Goal: Task Accomplishment & Management: Manage account settings

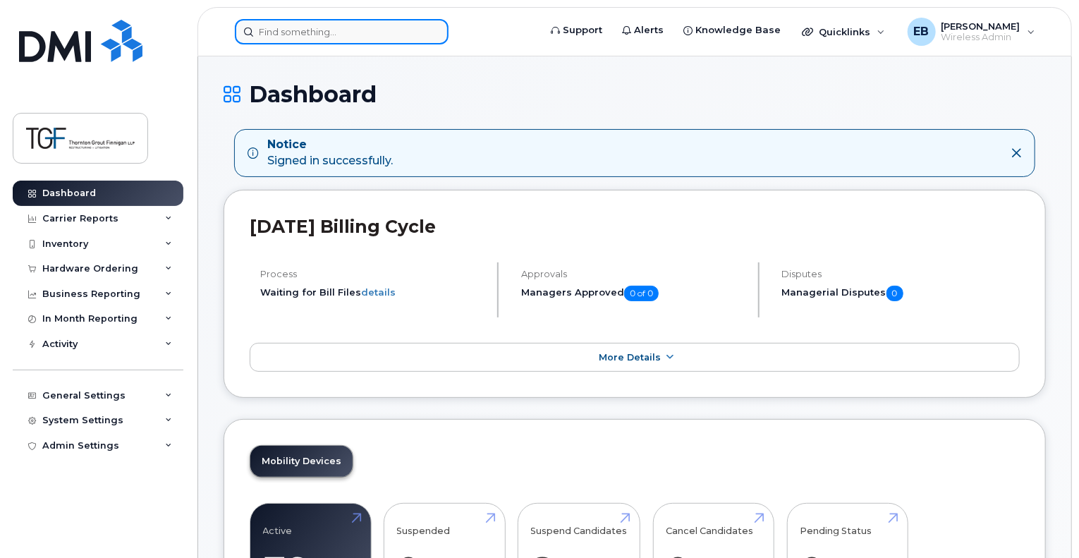
click at [318, 28] on input at bounding box center [342, 31] width 214 height 25
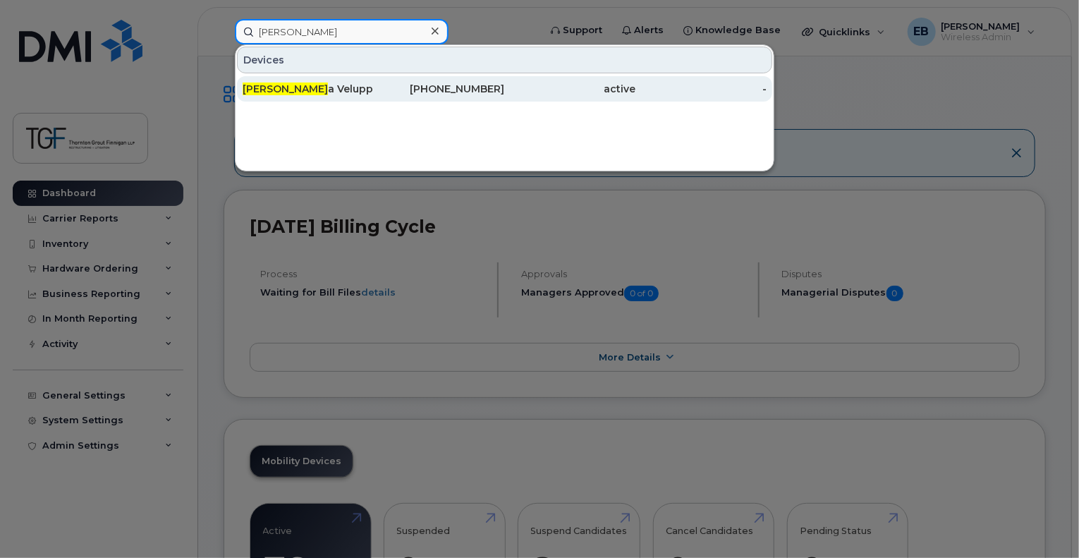
type input "jasek"
click at [328, 92] on div "Jasek a Veluppillai" at bounding box center [308, 89] width 131 height 14
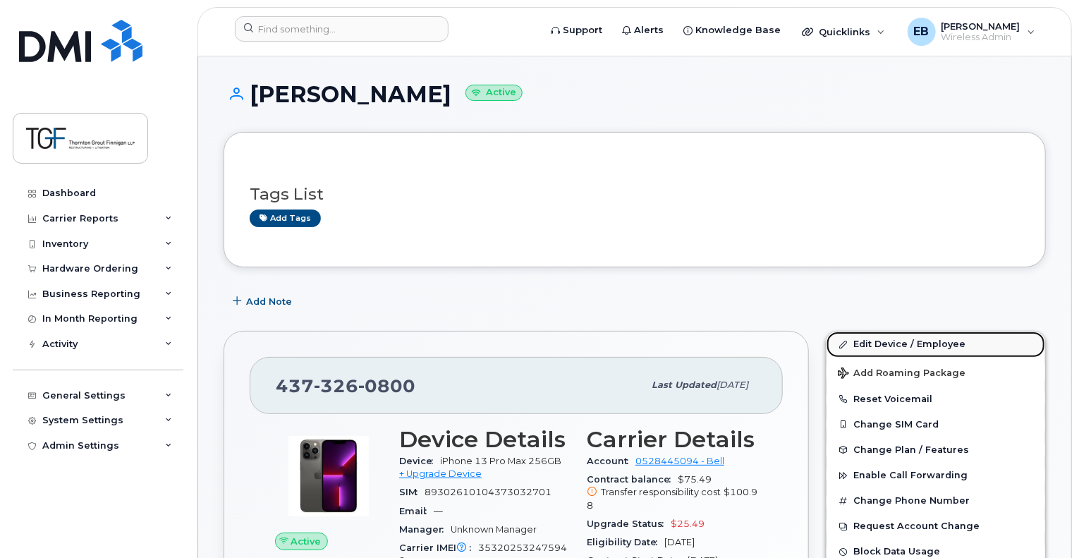
click at [862, 345] on link "Edit Device / Employee" at bounding box center [935, 343] width 219 height 25
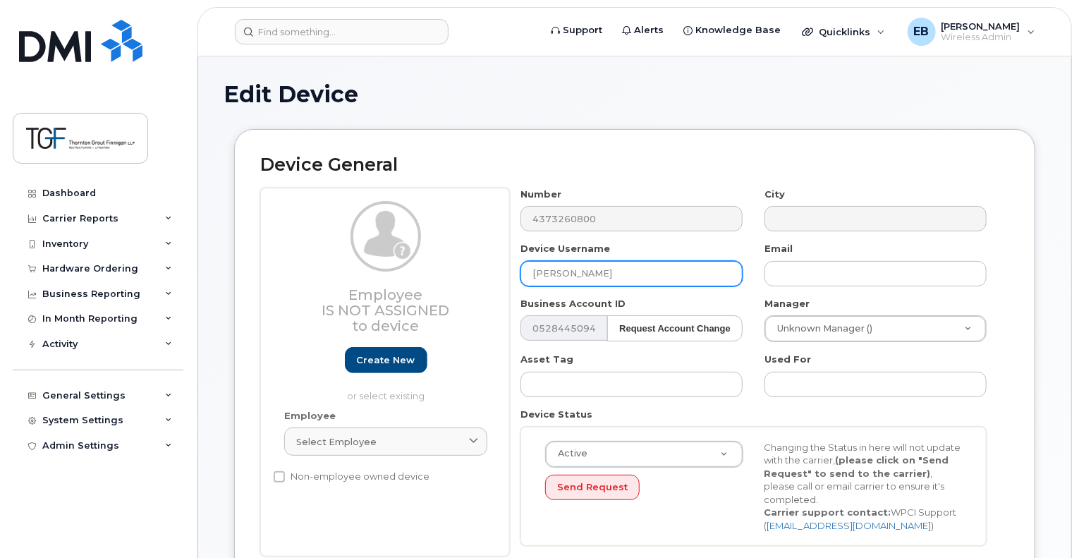
drag, startPoint x: 298, startPoint y: 291, endPoint x: 216, endPoint y: 291, distance: 82.5
click at [599, 268] on input "Dorsa" at bounding box center [631, 273] width 222 height 25
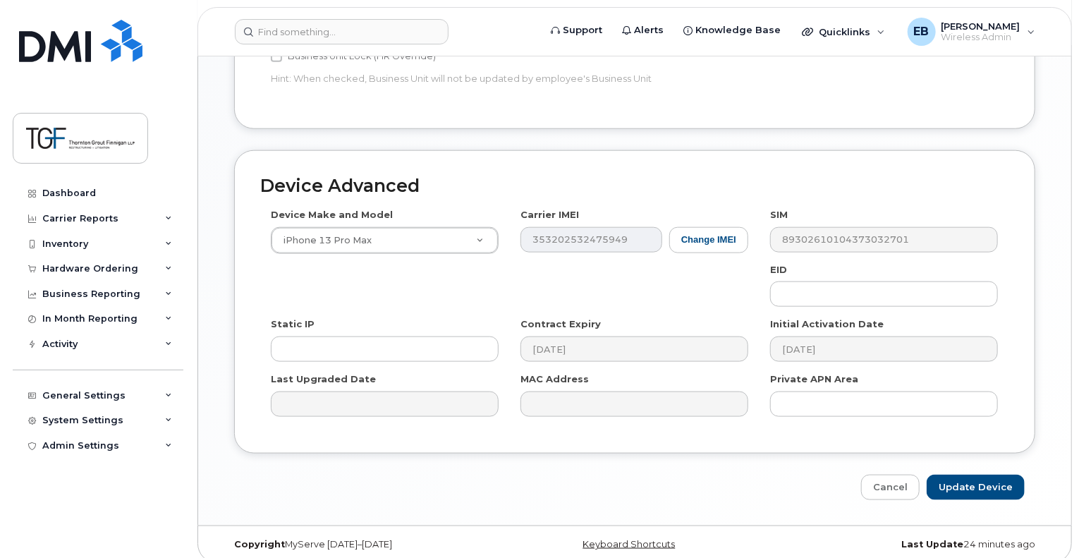
scroll to position [705, 0]
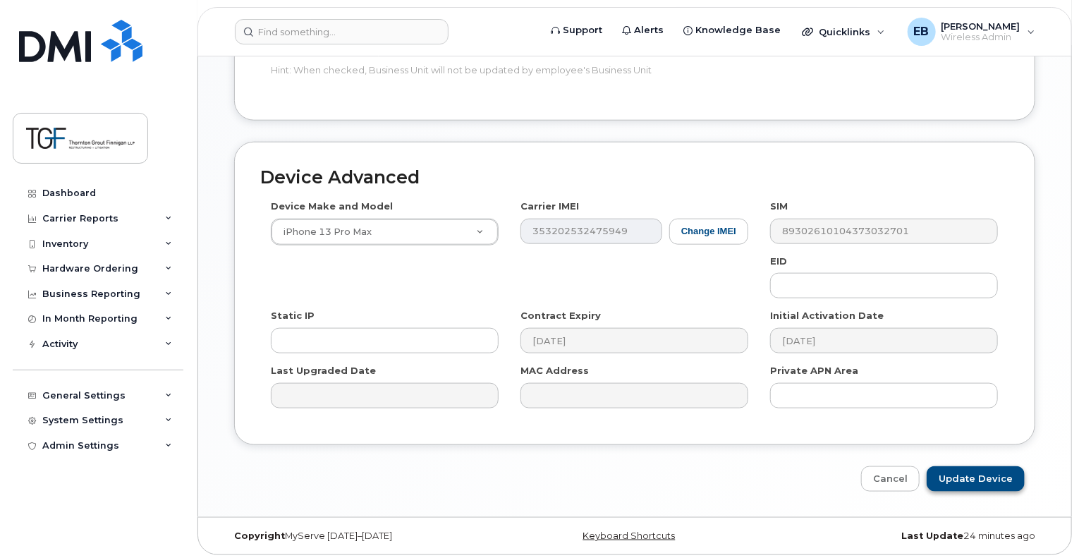
type input "Dorsa Fardaei"
click at [986, 484] on input "Update Device" at bounding box center [976, 479] width 98 height 26
type input "Saving..."
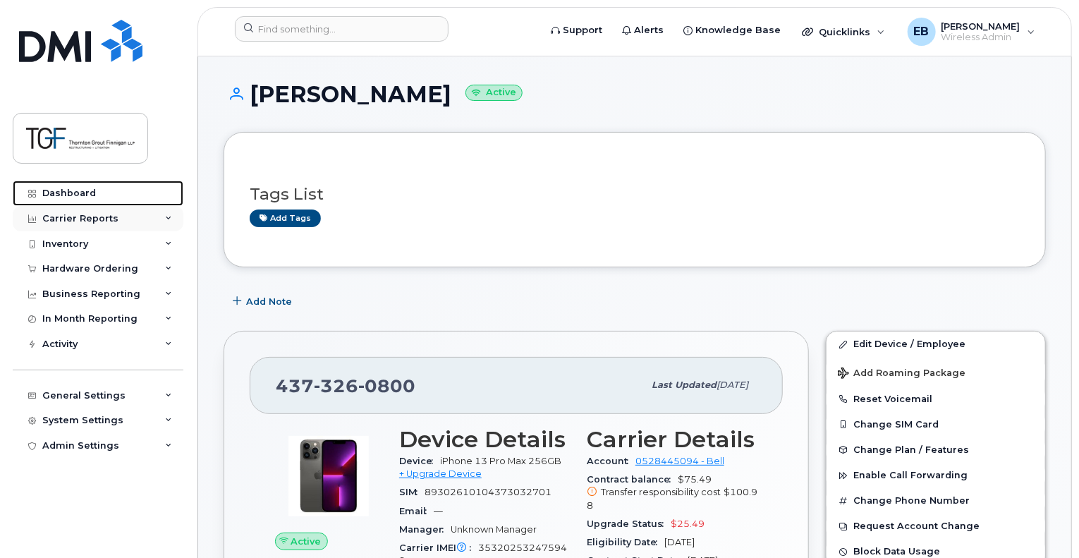
click at [39, 193] on link "Dashboard" at bounding box center [98, 193] width 171 height 25
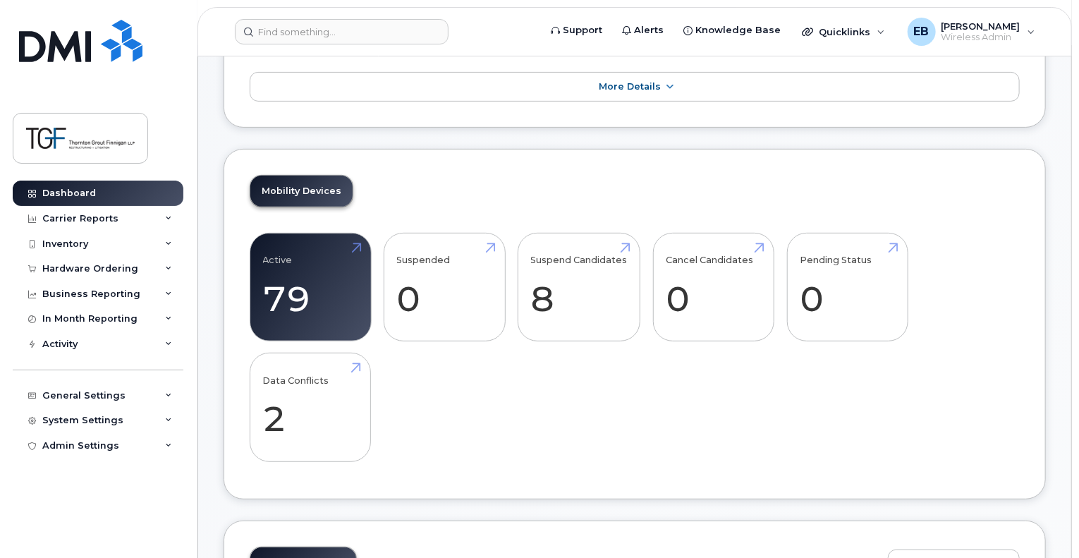
scroll to position [353, 0]
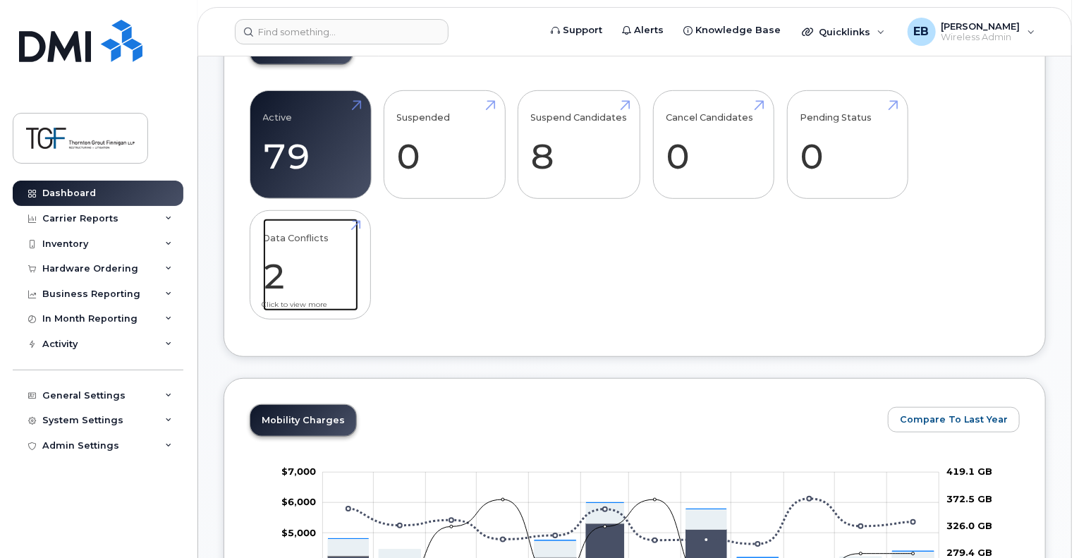
click at [274, 276] on link "Data Conflicts 2" at bounding box center [310, 265] width 95 height 93
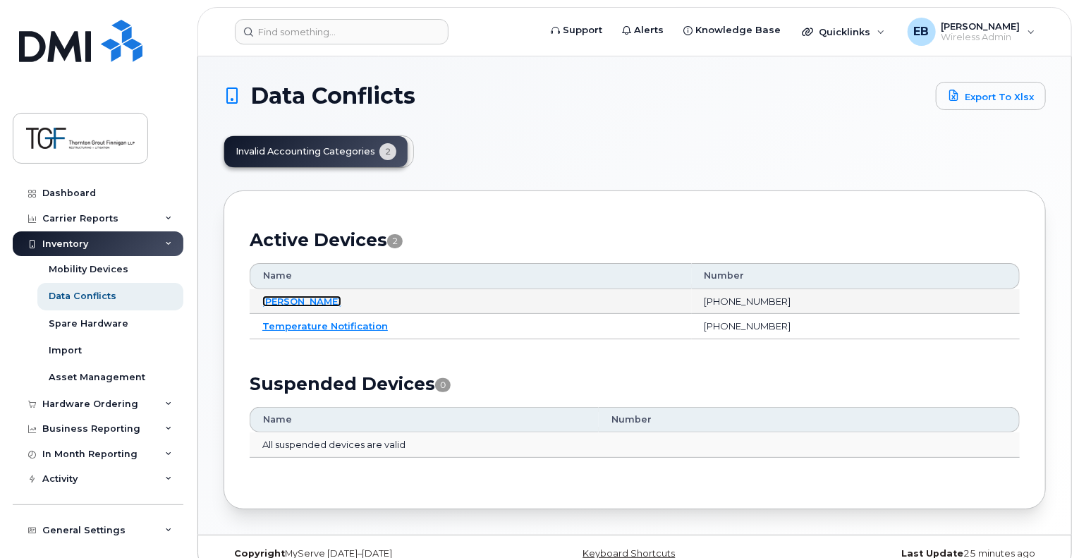
drag, startPoint x: 296, startPoint y: 298, endPoint x: 389, endPoint y: 311, distance: 93.9
click at [296, 299] on link "[PERSON_NAME]" at bounding box center [301, 300] width 79 height 11
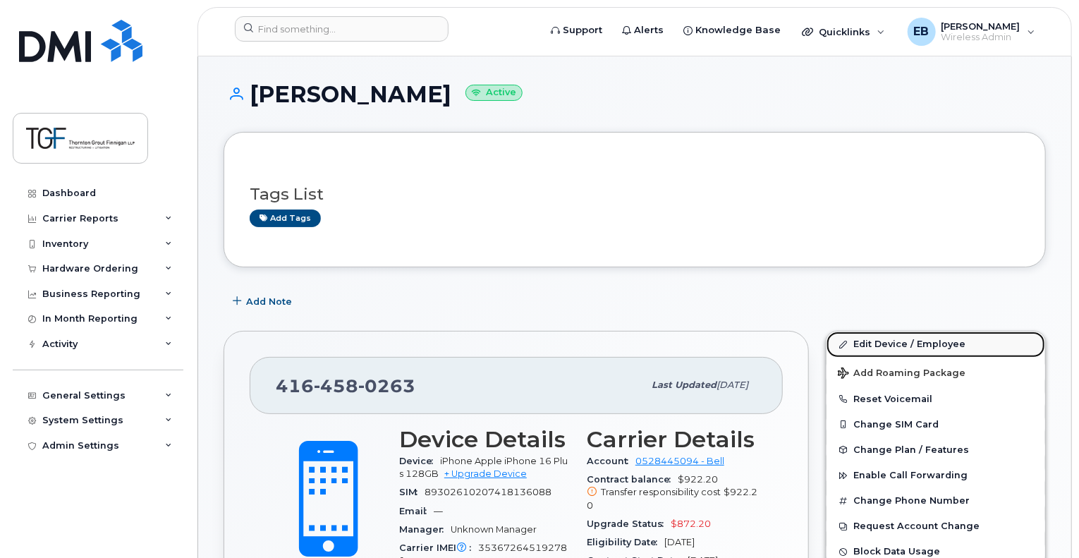
click at [877, 346] on link "Edit Device / Employee" at bounding box center [935, 343] width 219 height 25
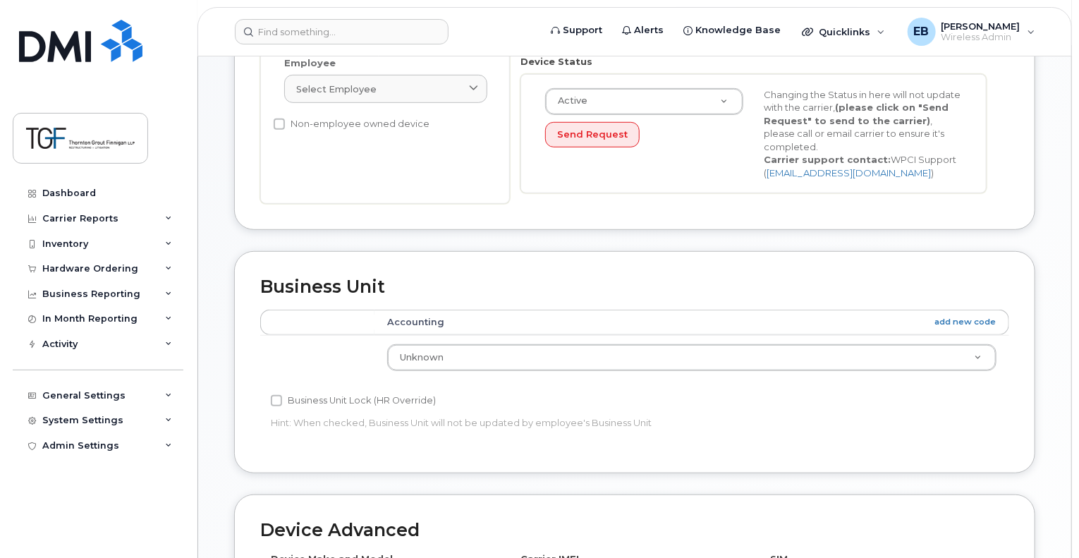
scroll to position [564, 0]
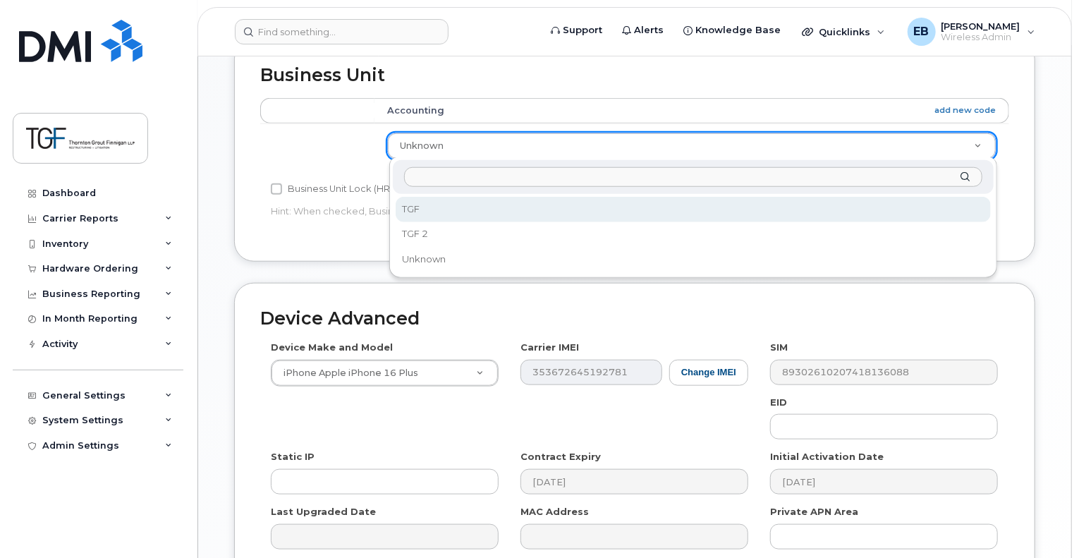
select select "85394"
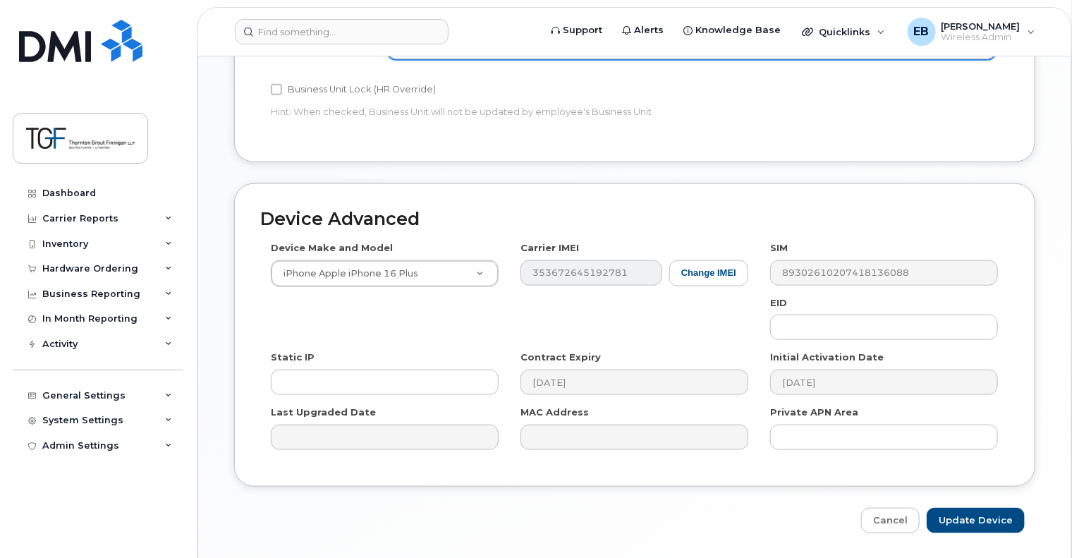
scroll to position [707, 0]
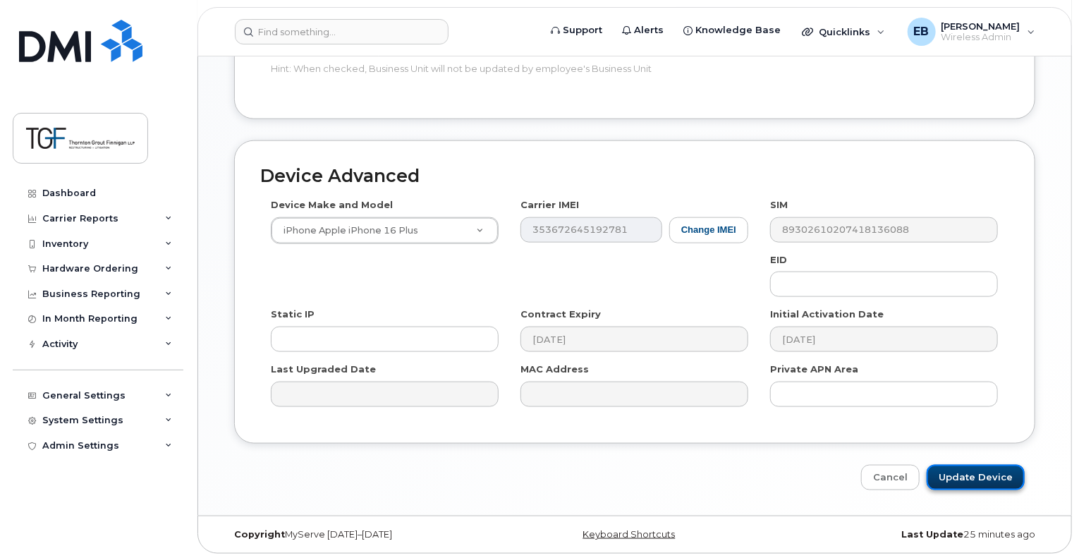
click at [975, 477] on input "Update Device" at bounding box center [976, 478] width 98 height 26
type input "Saving..."
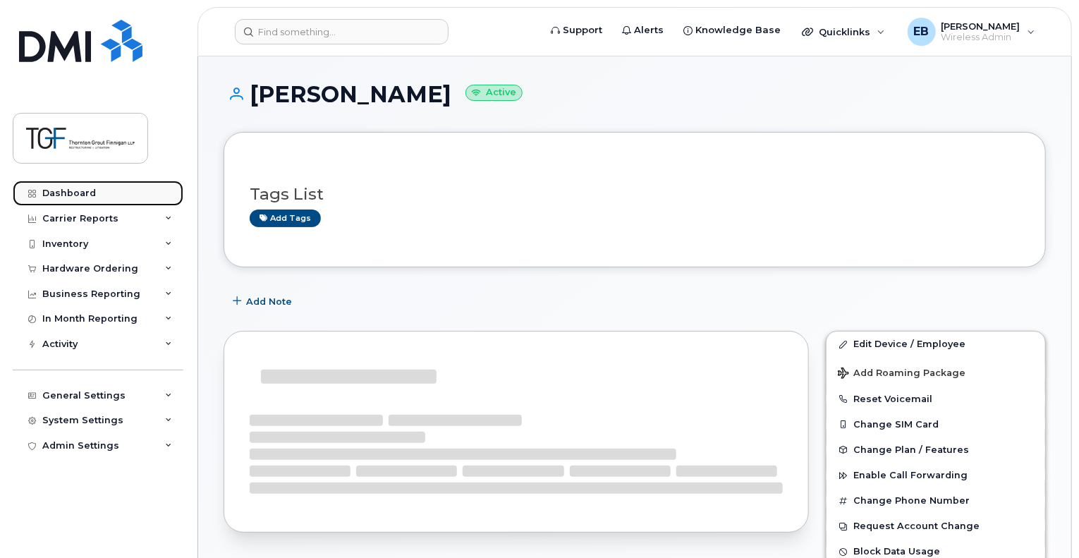
click at [87, 181] on link "Dashboard" at bounding box center [98, 193] width 171 height 25
